Goal: Information Seeking & Learning: Learn about a topic

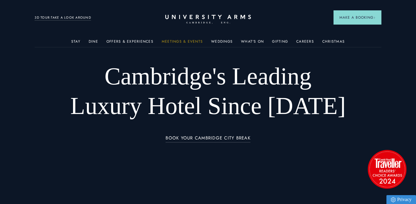
click at [196, 41] on link "Meetings & Events" at bounding box center [182, 43] width 41 height 8
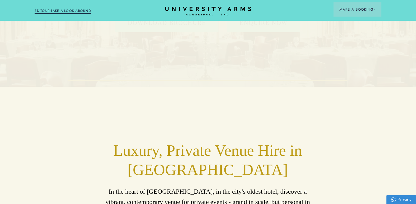
scroll to position [29, 0]
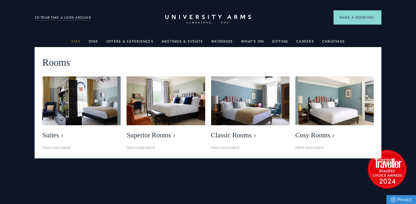
click at [76, 41] on link "Stay" at bounding box center [75, 43] width 9 height 8
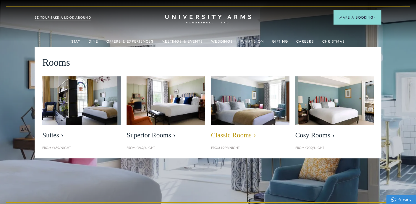
click at [242, 109] on img at bounding box center [250, 100] width 90 height 57
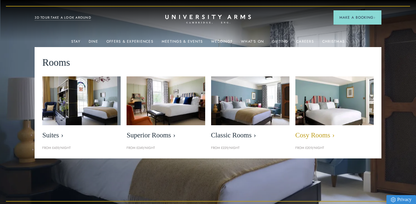
click at [339, 108] on img at bounding box center [335, 100] width 90 height 57
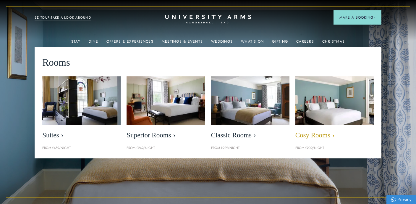
click at [313, 137] on span "Cosy Rooms" at bounding box center [335, 135] width 78 height 8
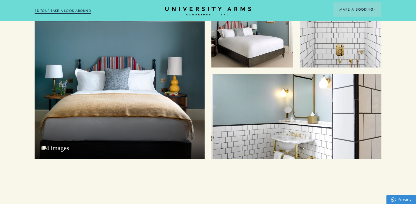
scroll to position [702, 0]
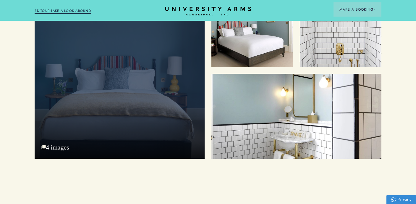
click at [146, 107] on div "Cosy Bed 4 images" at bounding box center [120, 71] width 170 height 173
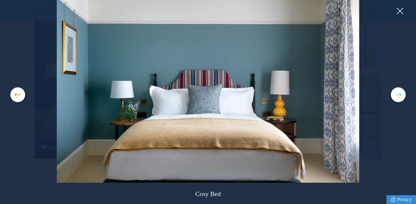
click at [400, 96] on button at bounding box center [398, 94] width 15 height 15
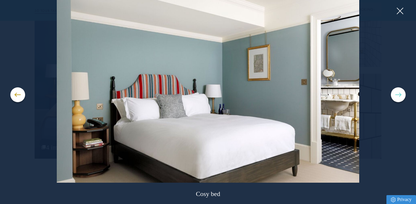
click at [400, 96] on button at bounding box center [398, 94] width 15 height 15
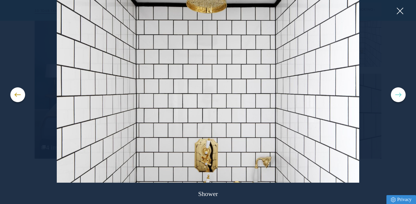
click at [400, 96] on button at bounding box center [398, 94] width 15 height 15
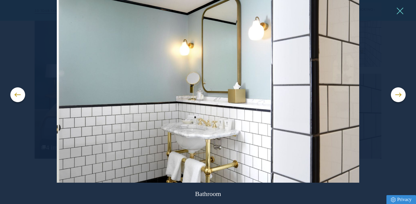
click at [399, 12] on button at bounding box center [400, 11] width 9 height 9
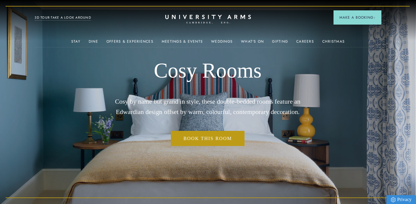
scroll to position [0, 0]
click at [70, 30] on header "Stay Suites Superior Rooms Classic Rooms Cosy Rooms Dine Restaurant Bar Afterno…" at bounding box center [208, 16] width 416 height 33
click at [234, 19] on icon at bounding box center [208, 17] width 83 height 4
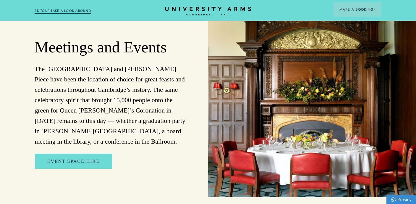
scroll to position [1156, 0]
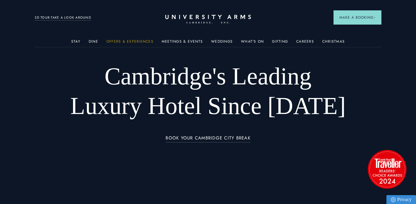
click at [132, 41] on link "Offers & Experiences" at bounding box center [130, 43] width 47 height 8
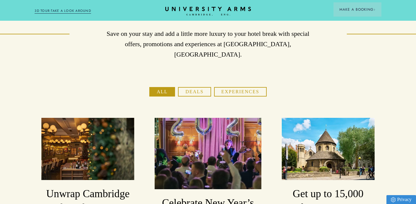
scroll to position [43, 0]
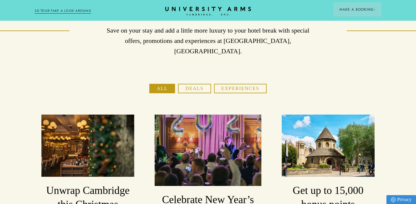
click at [250, 84] on button "Experiences" at bounding box center [240, 88] width 53 height 9
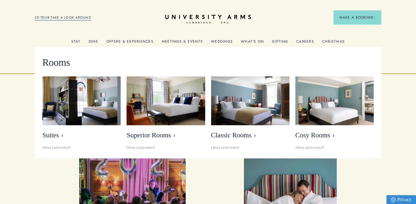
scroll to position [0, 0]
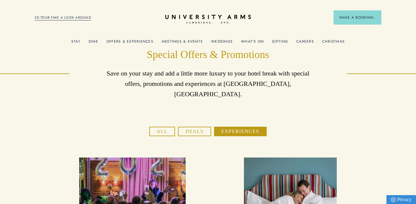
click at [74, 18] on link "3D TOUR:TAKE A LOOK AROUND" at bounding box center [63, 17] width 57 height 5
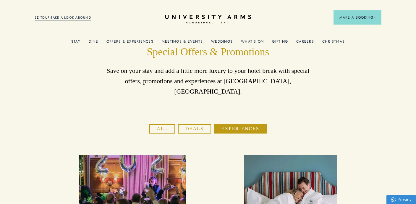
scroll to position [3, 0]
